Goal: Information Seeking & Learning: Learn about a topic

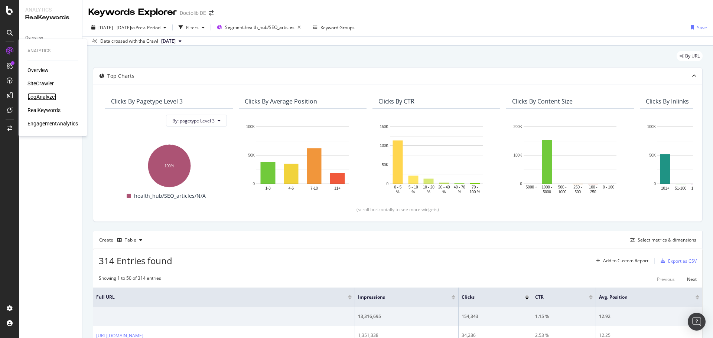
click at [42, 94] on div "LogAnalyzer" at bounding box center [41, 96] width 29 height 7
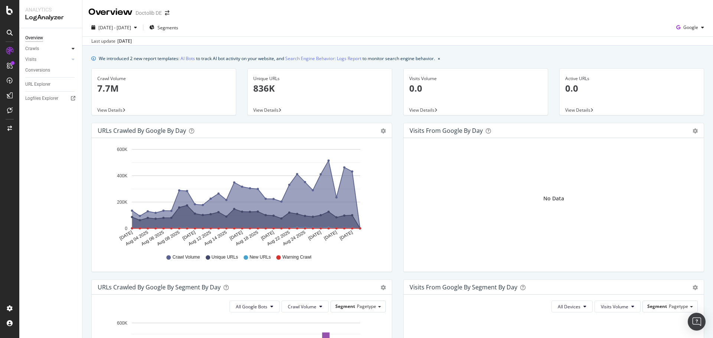
click at [73, 48] on icon at bounding box center [73, 48] width 3 height 4
click at [186, 58] on link "AI Bots" at bounding box center [188, 59] width 14 height 8
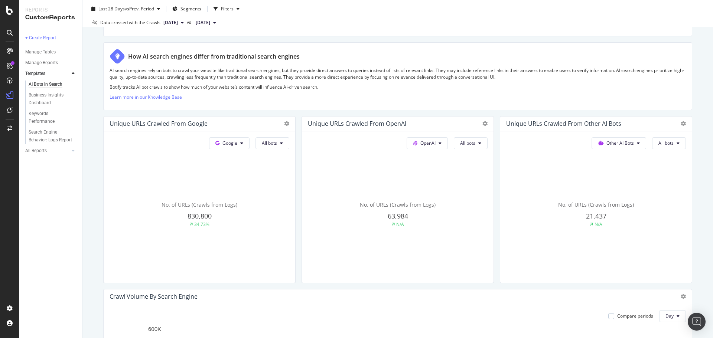
scroll to position [111, 0]
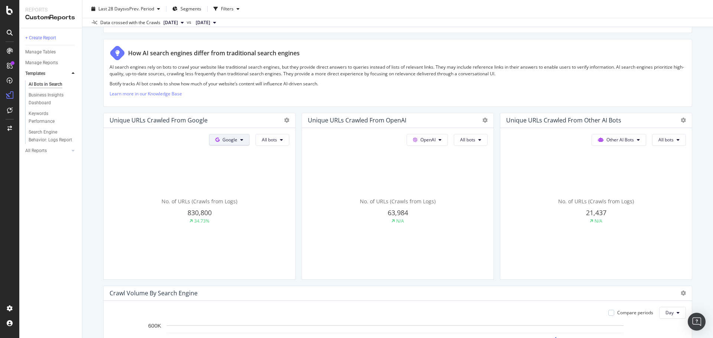
click at [238, 143] on button "Google" at bounding box center [229, 140] width 40 height 12
click at [235, 140] on span "Google" at bounding box center [230, 140] width 15 height 6
click at [237, 183] on span "OpenAI" at bounding box center [239, 182] width 27 height 7
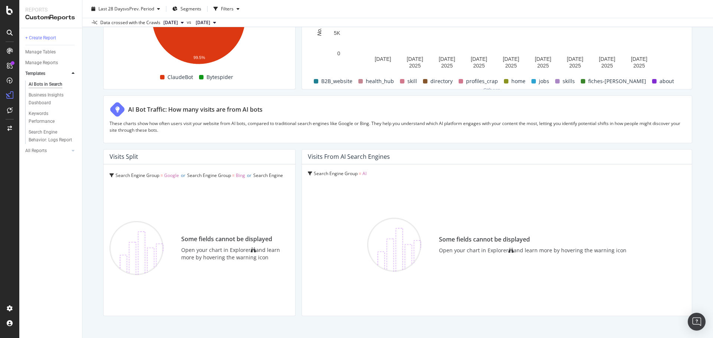
scroll to position [1237, 0]
